Goal: Check status

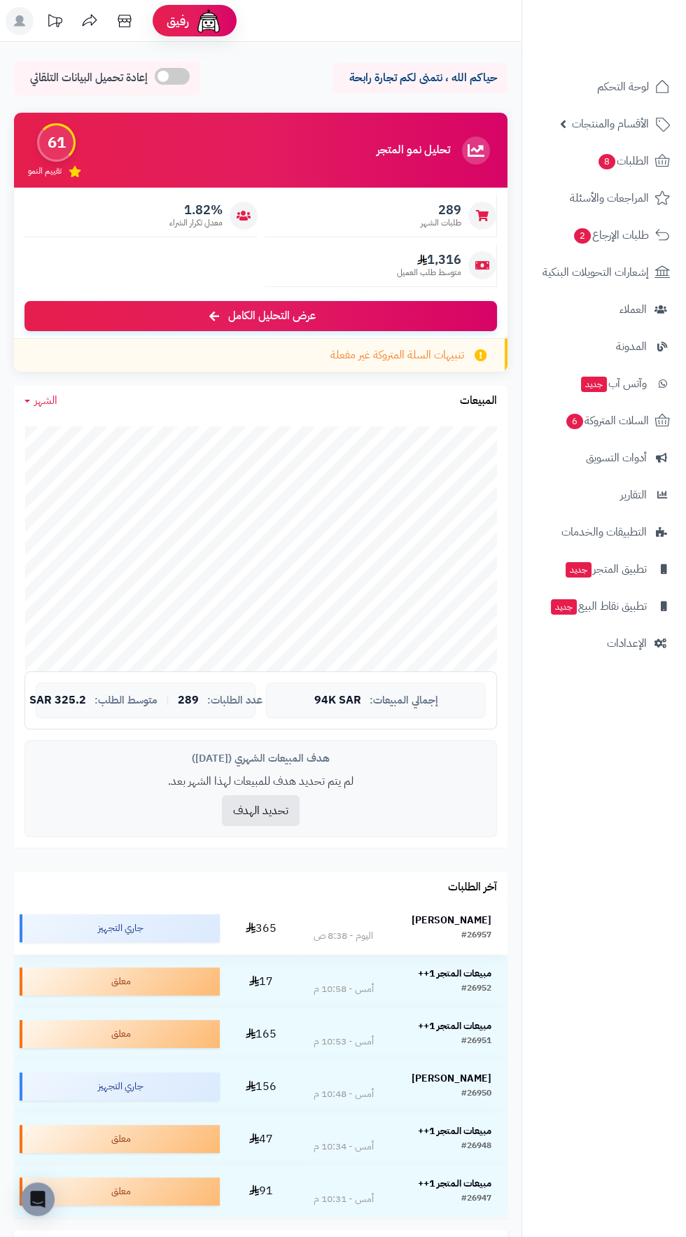
click at [483, 924] on strong "[PERSON_NAME]" at bounding box center [452, 920] width 80 height 15
